Goal: Transaction & Acquisition: Book appointment/travel/reservation

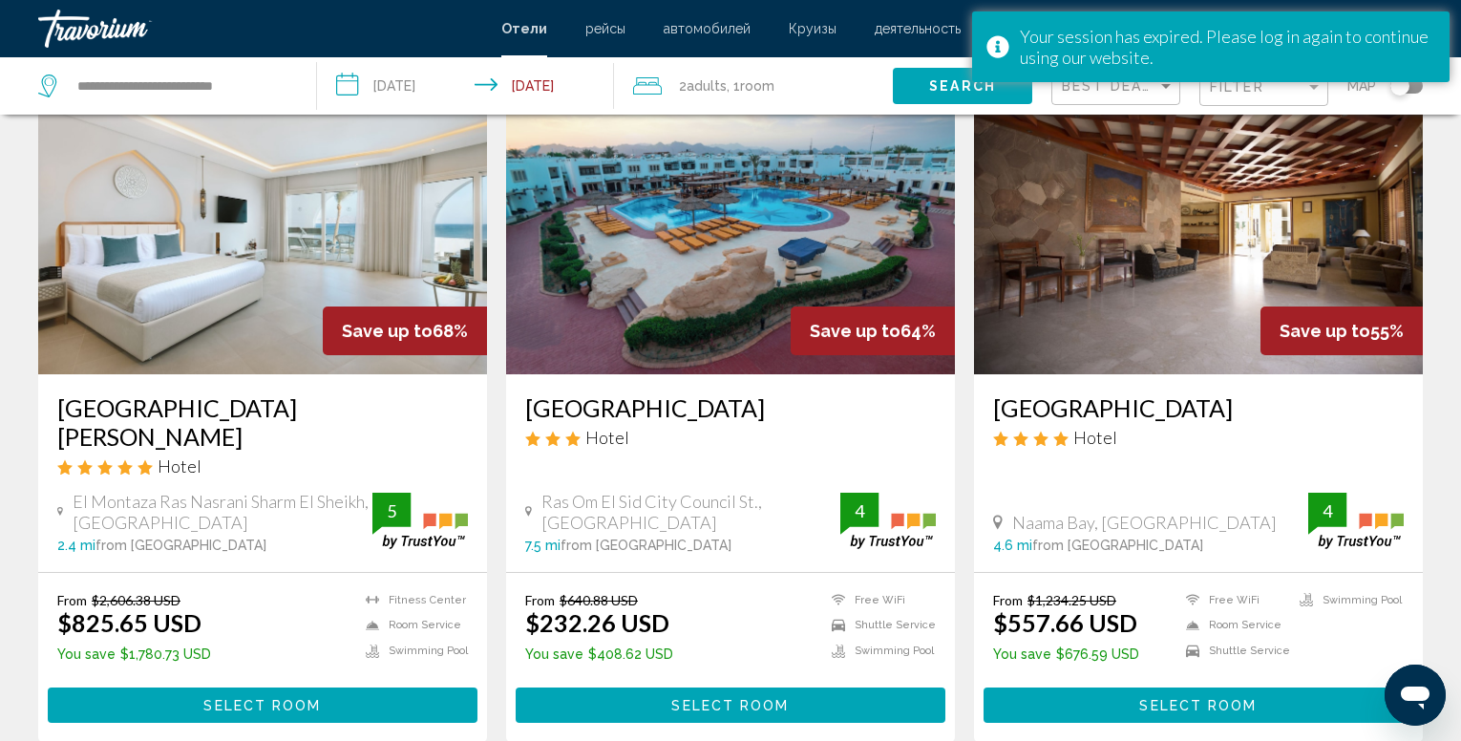
scroll to position [115, 0]
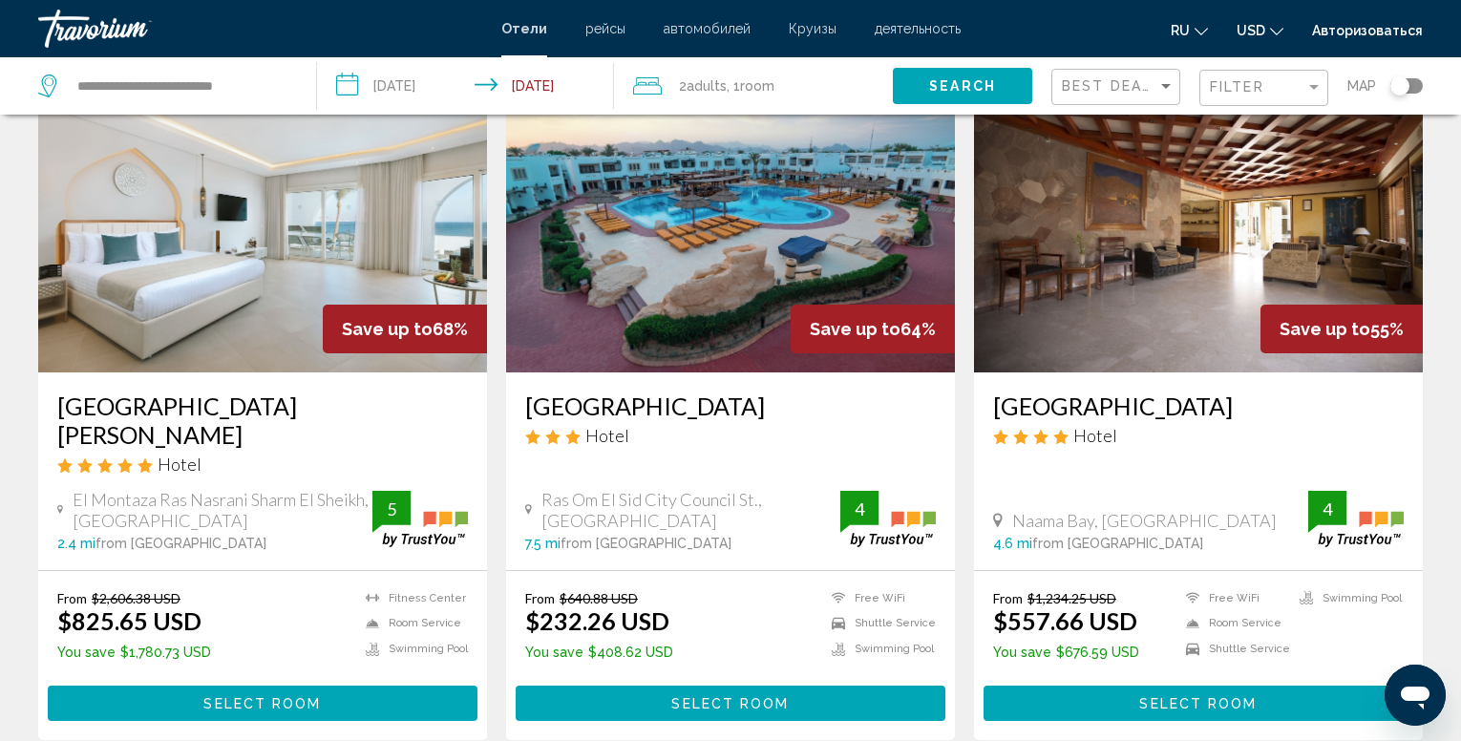
click at [1130, 315] on img "Main content" at bounding box center [1198, 220] width 449 height 306
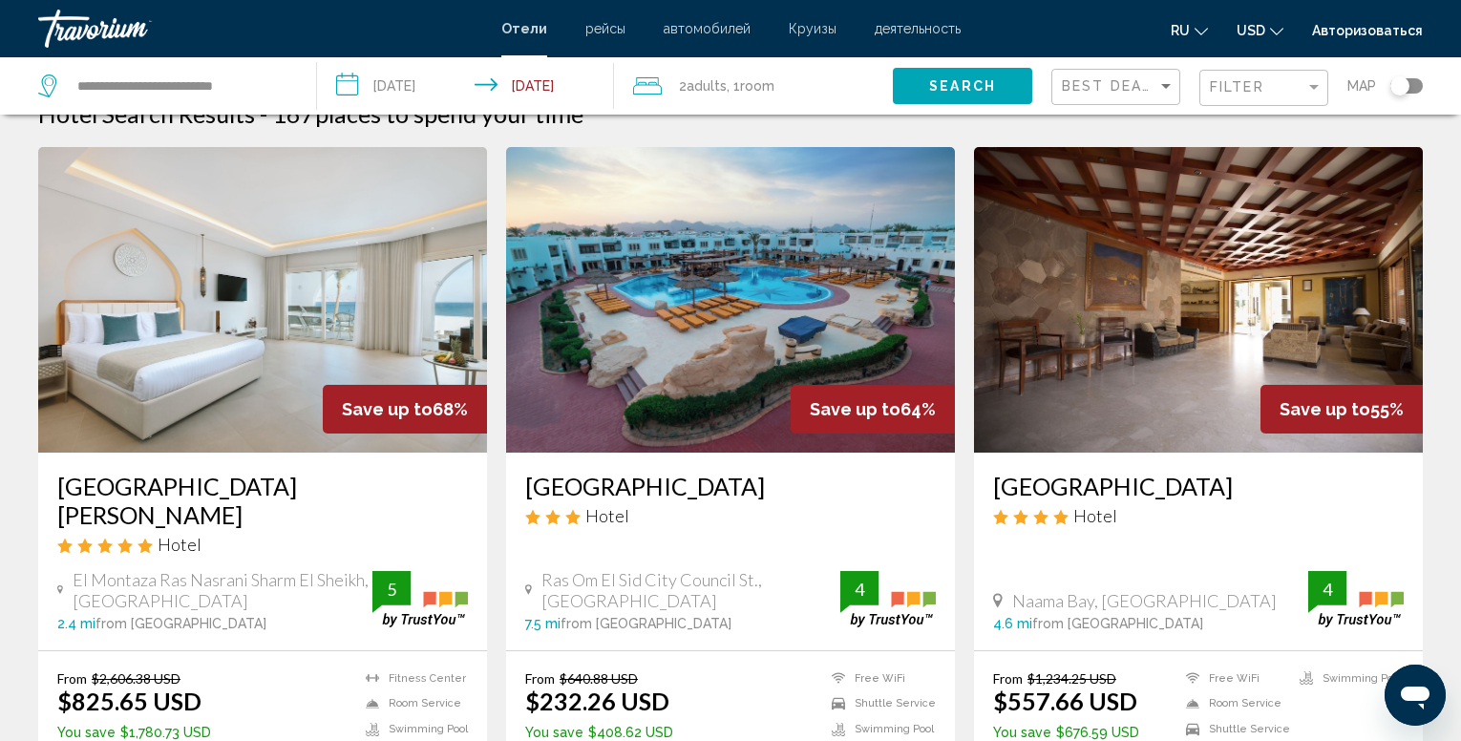
scroll to position [38, 0]
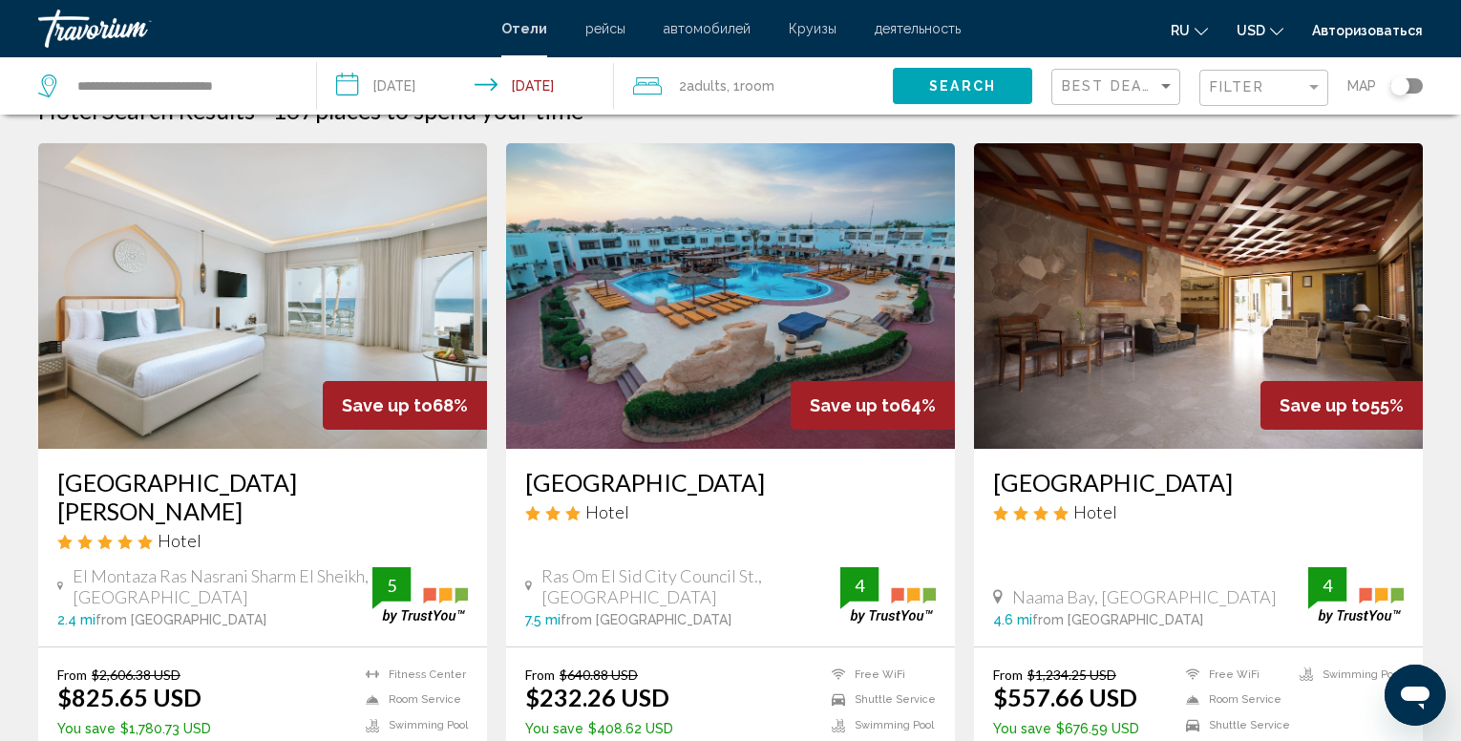
click at [205, 490] on h3 "[GEOGRAPHIC_DATA][PERSON_NAME]" at bounding box center [262, 496] width 411 height 57
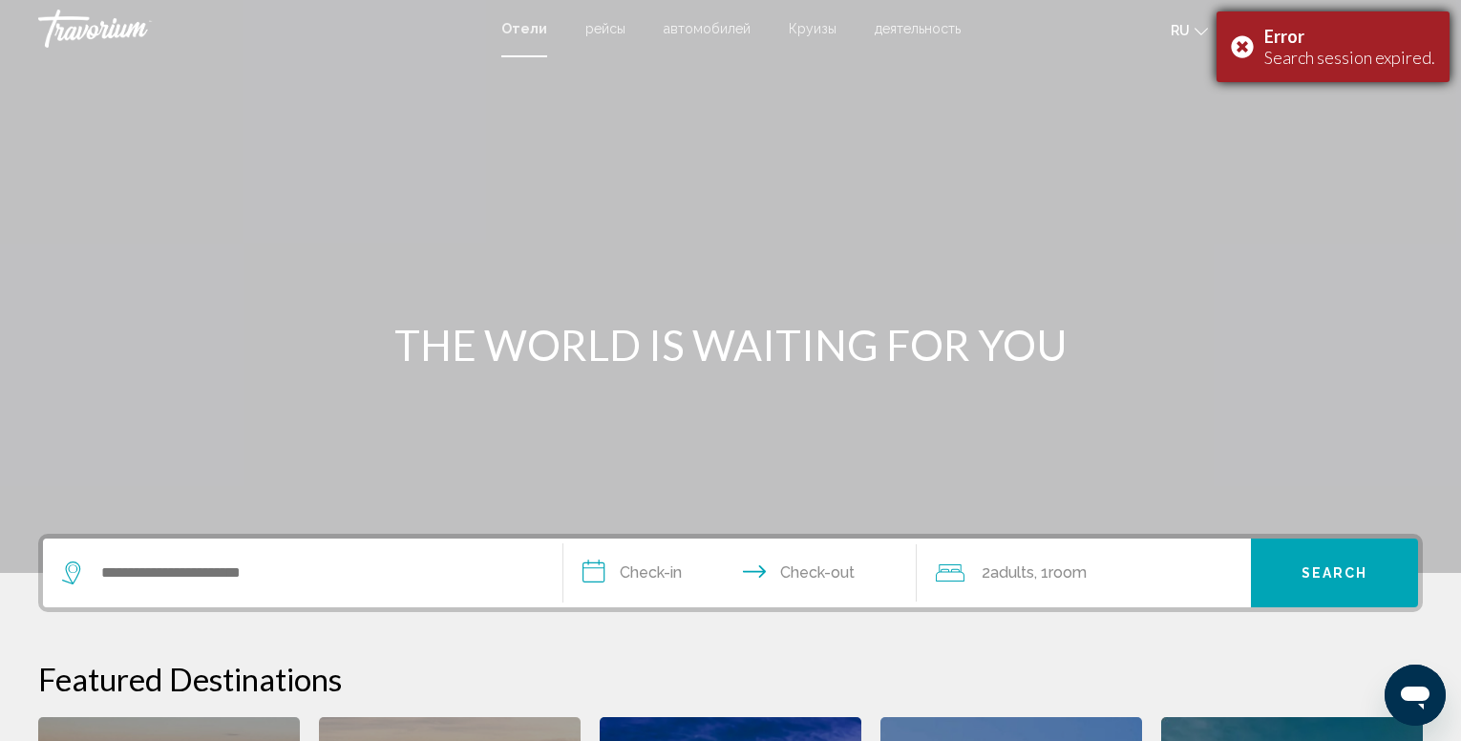
click at [1251, 38] on div "Error Search session expired." at bounding box center [1333, 46] width 233 height 71
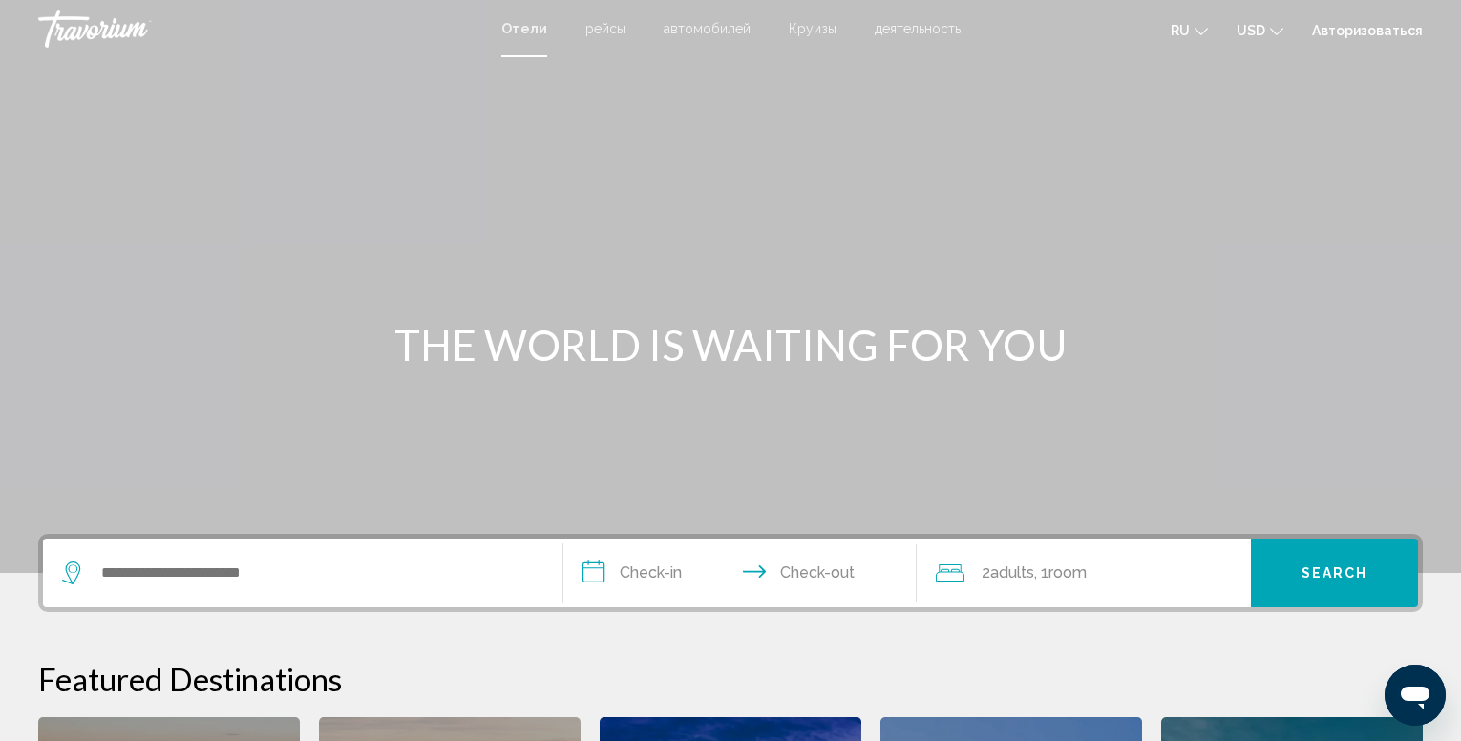
click at [1357, 33] on link "Авторизоваться" at bounding box center [1367, 30] width 111 height 15
